Goal: Submit feedback/report problem

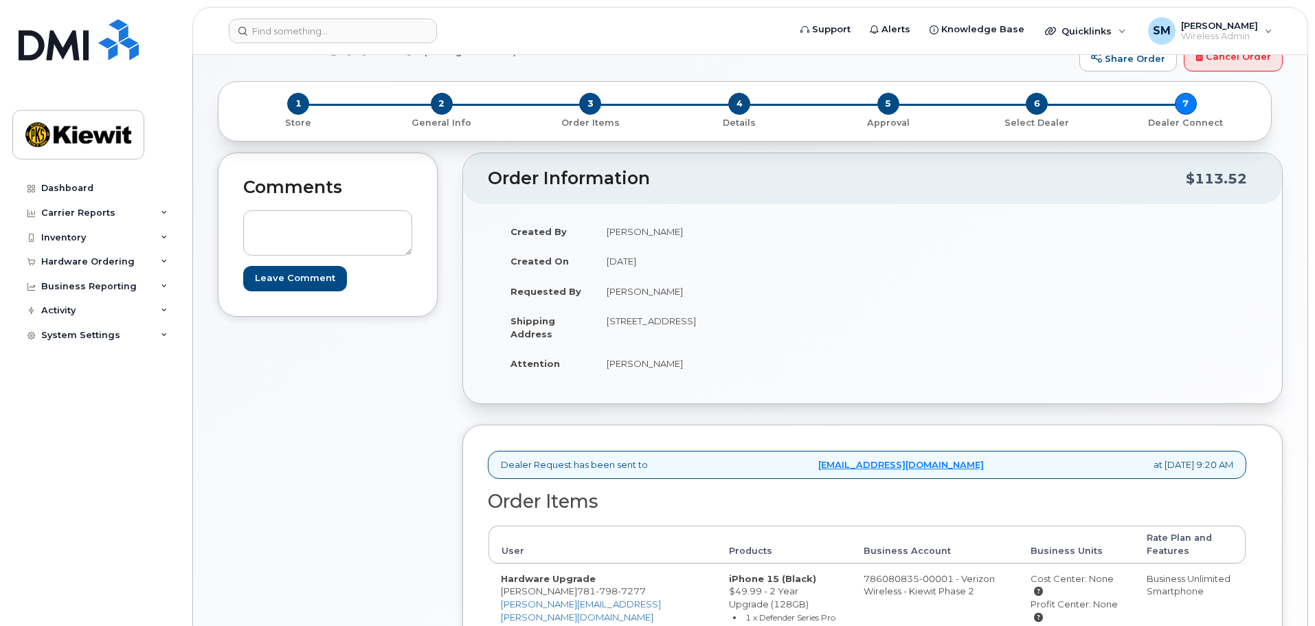
scroll to position [69, 0]
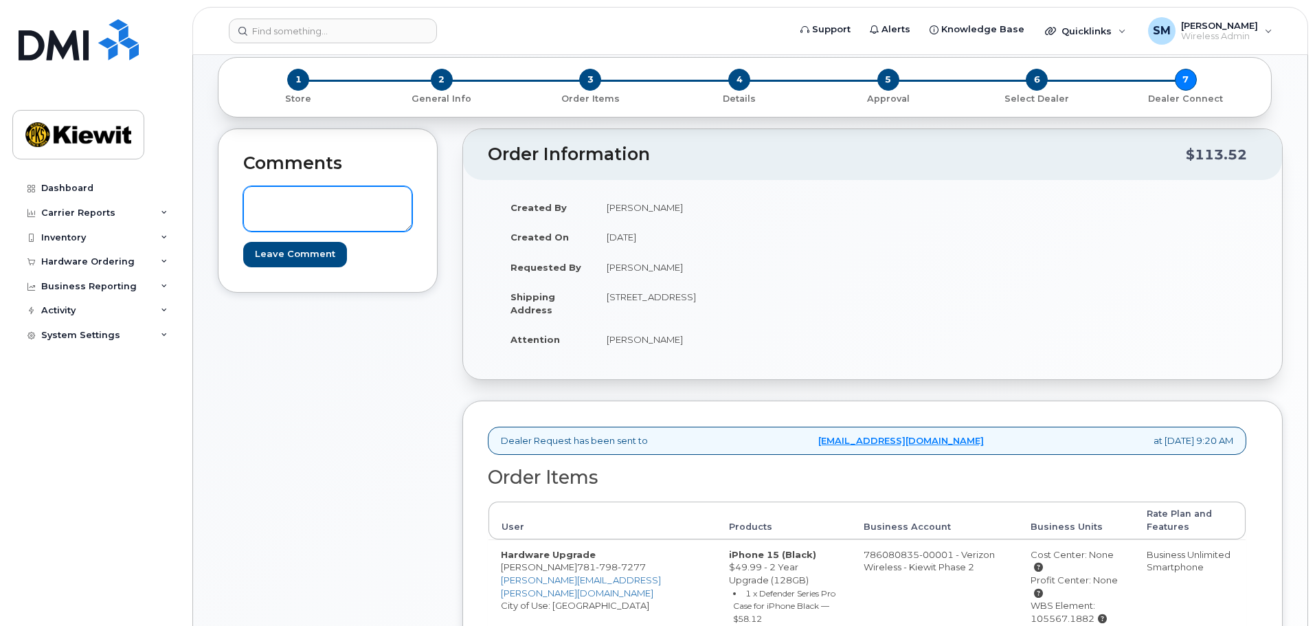
click at [393, 220] on textarea at bounding box center [327, 208] width 169 height 45
type textarea "please expedite if possible"
click at [303, 251] on input "Leave Comment" at bounding box center [295, 254] width 104 height 25
type input "Create Event"
